Goal: Task Accomplishment & Management: Manage account settings

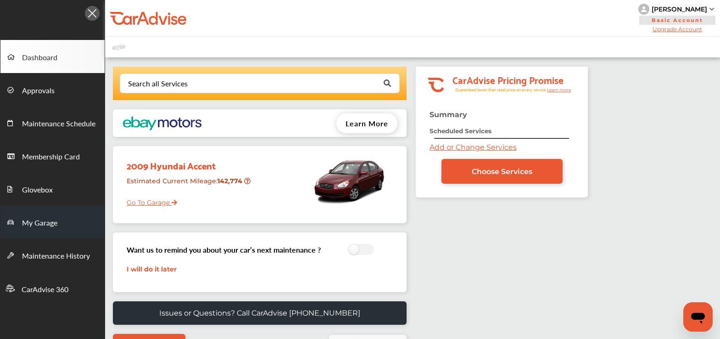
click at [58, 223] on link "My Garage" at bounding box center [52, 221] width 104 height 33
click at [73, 220] on link "My Garage" at bounding box center [52, 221] width 104 height 33
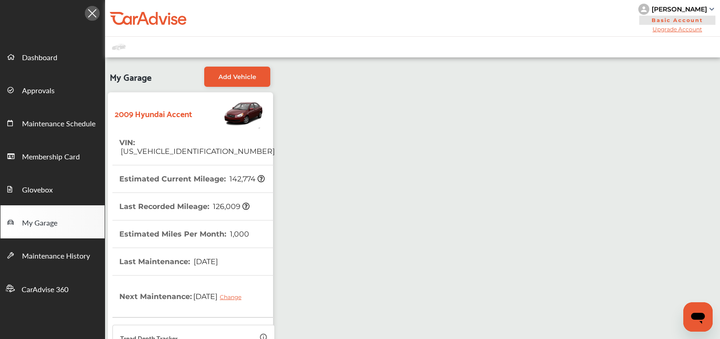
click at [650, 6] on img at bounding box center [644, 9] width 11 height 11
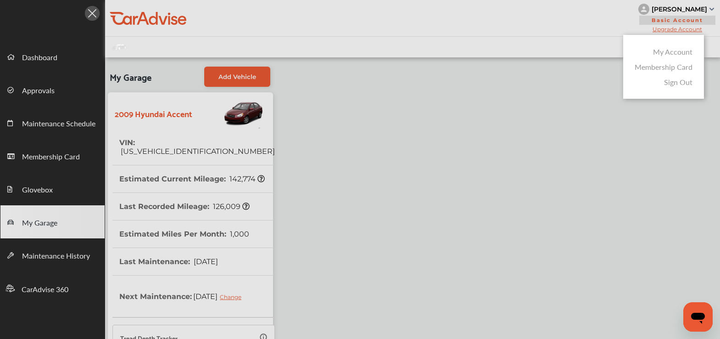
click at [669, 49] on link "My Account" at bounding box center [672, 51] width 39 height 11
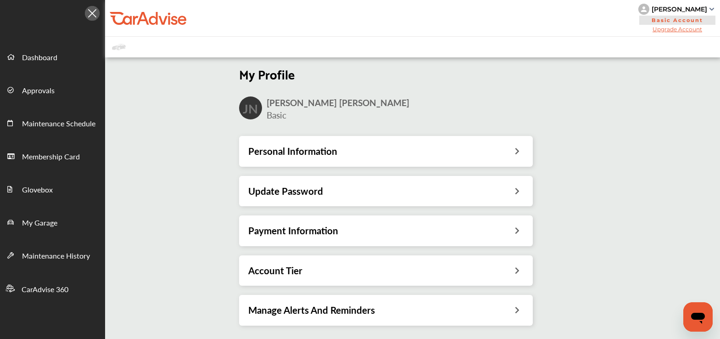
click at [401, 227] on div "Payment Information" at bounding box center [386, 231] width 276 height 12
